Goal: Leave review/rating: Share an evaluation or opinion about a product, service, or content

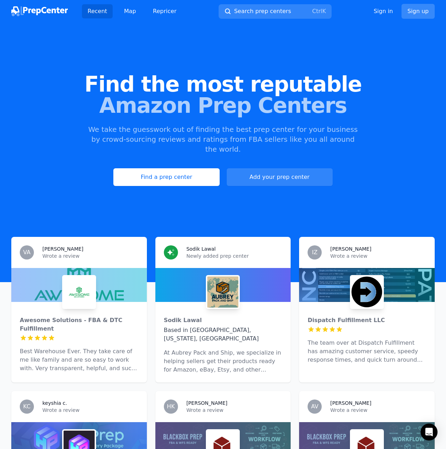
click at [418, 15] on link "Sign up" at bounding box center [418, 11] width 33 height 15
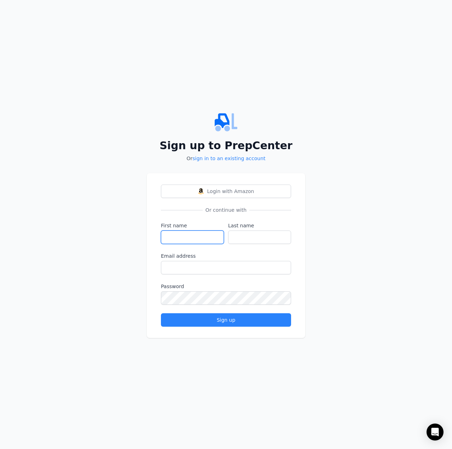
click at [193, 232] on input "First name" at bounding box center [192, 236] width 63 height 13
type input "Azil"
type input "Khabn"
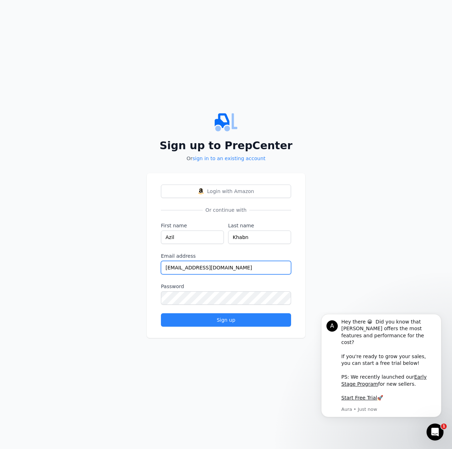
type input "[EMAIL_ADDRESS][DOMAIN_NAME]"
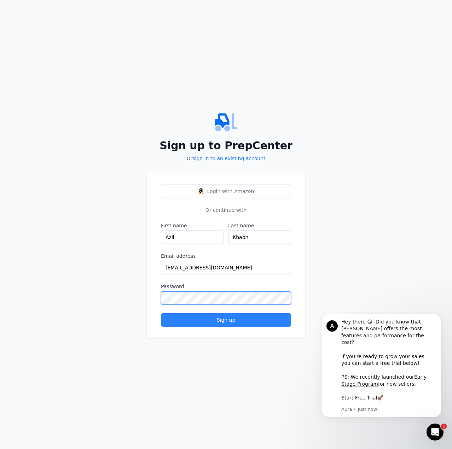
click at [161, 313] on button "Sign up" at bounding box center [226, 319] width 130 height 13
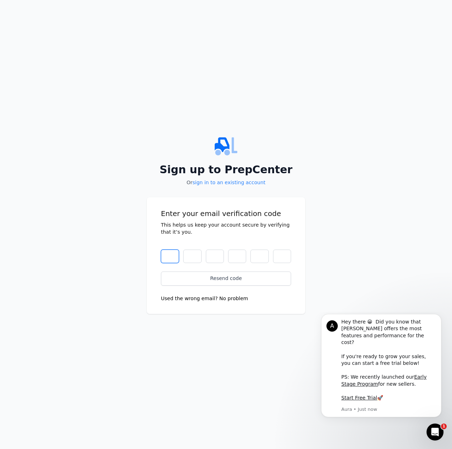
click at [170, 252] on input "text" at bounding box center [170, 256] width 18 height 13
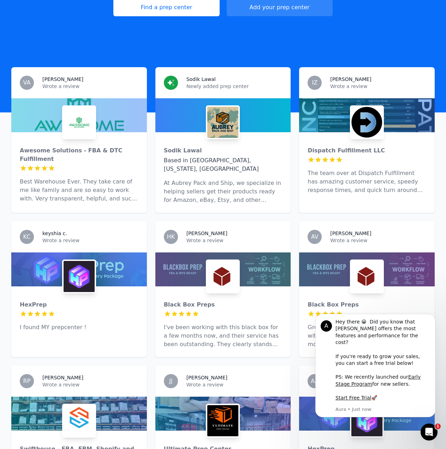
scroll to position [177, 0]
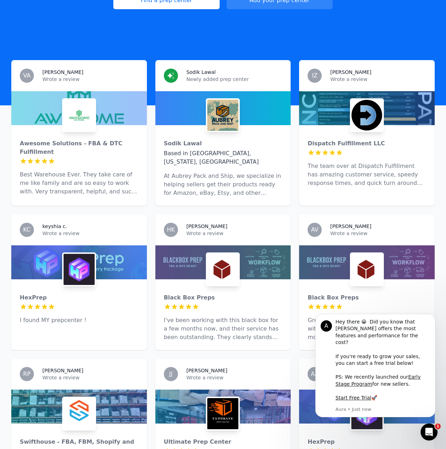
click at [75, 258] on img at bounding box center [79, 269] width 31 height 31
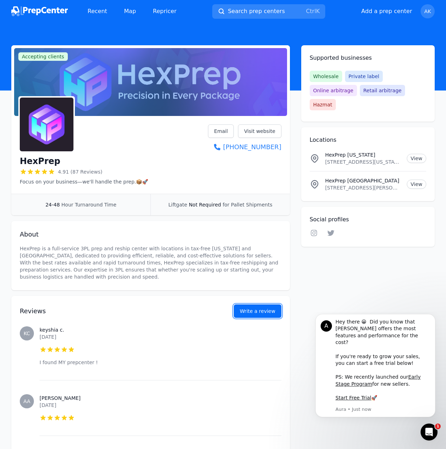
click at [254, 308] on button "Write a review" at bounding box center [258, 310] width 48 height 13
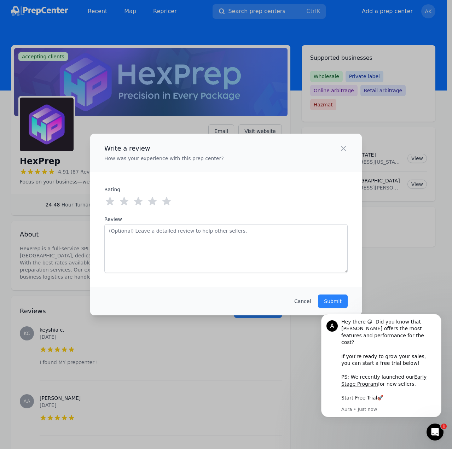
click at [167, 205] on icon at bounding box center [166, 201] width 11 height 11
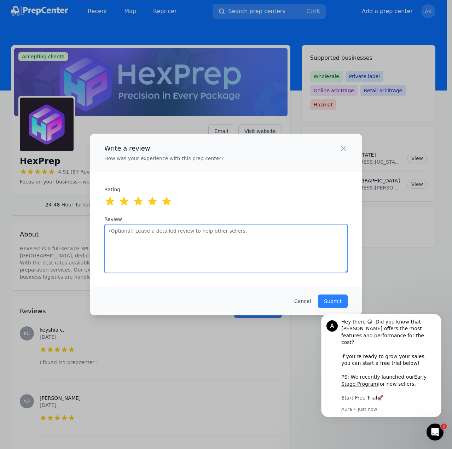
click at [170, 246] on textarea "Review" at bounding box center [225, 248] width 243 height 49
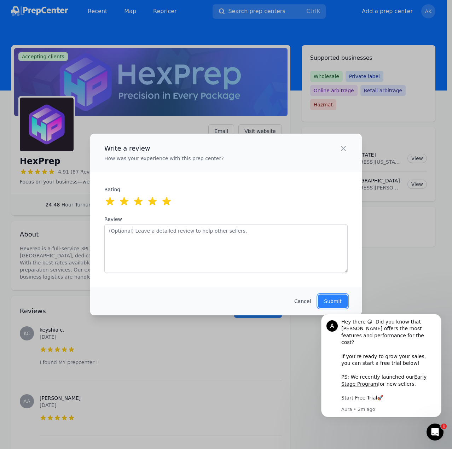
drag, startPoint x: 336, startPoint y: 300, endPoint x: 333, endPoint y: 293, distance: 8.1
click at [336, 300] on p "Submit" at bounding box center [333, 301] width 18 height 7
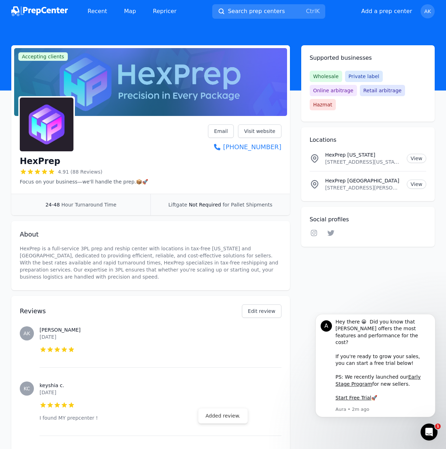
click at [55, 13] on img at bounding box center [39, 11] width 57 height 10
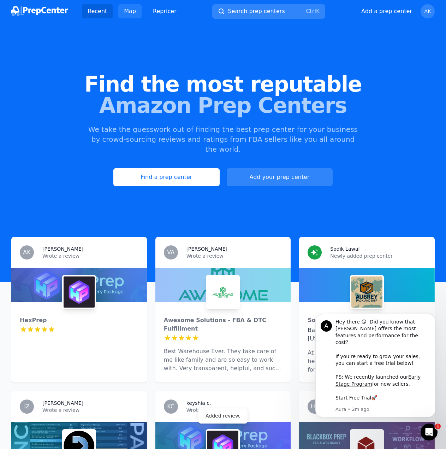
click at [129, 13] on link "Map" at bounding box center [129, 11] width 23 height 14
